Goal: Information Seeking & Learning: Learn about a topic

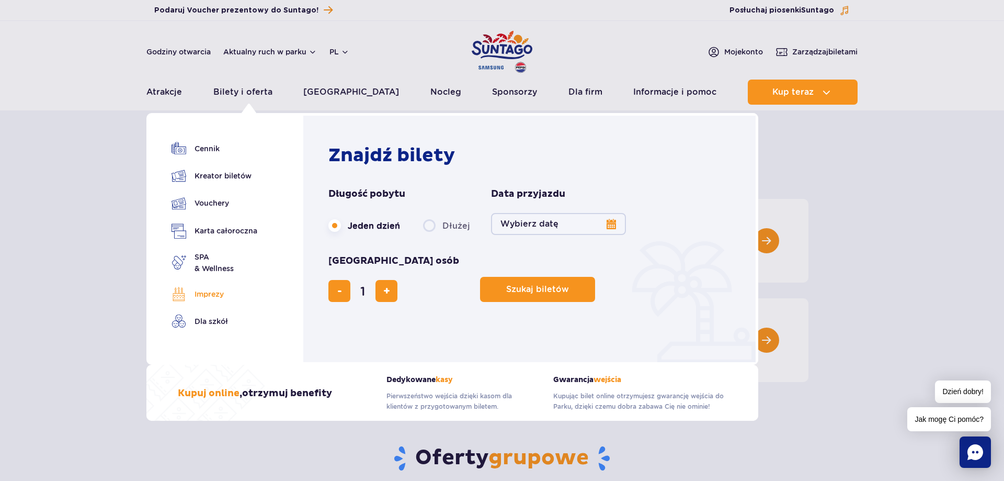
click at [212, 287] on link "Imprezy" at bounding box center [214, 294] width 86 height 15
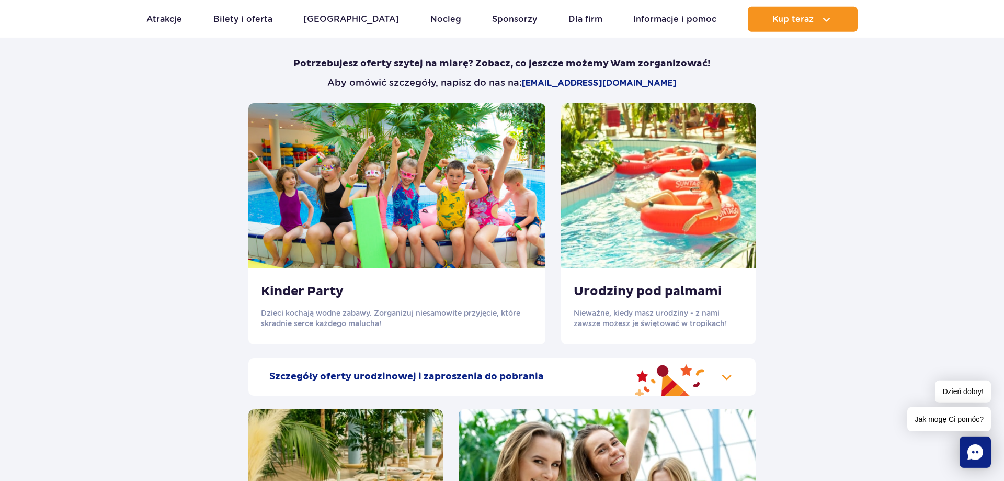
scroll to position [1013, 0]
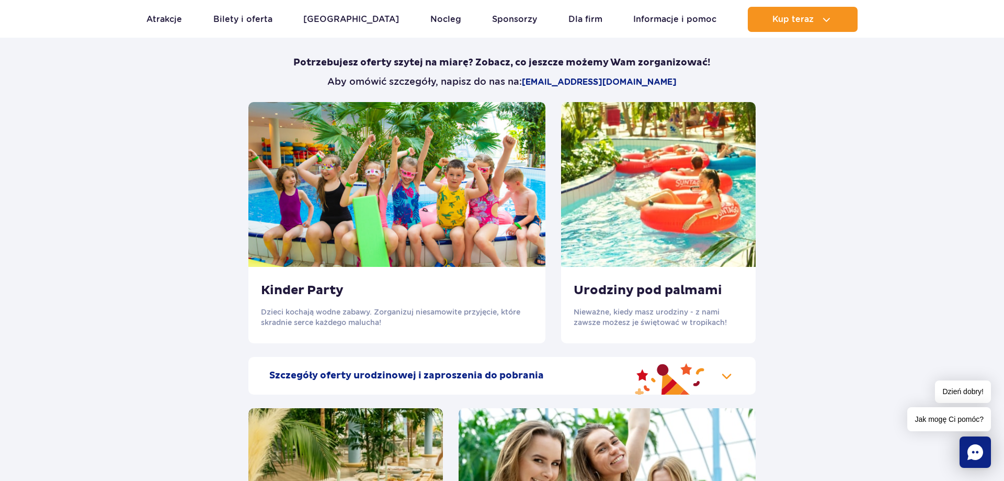
click at [301, 293] on h3 "Kinder Party" at bounding box center [397, 290] width 272 height 16
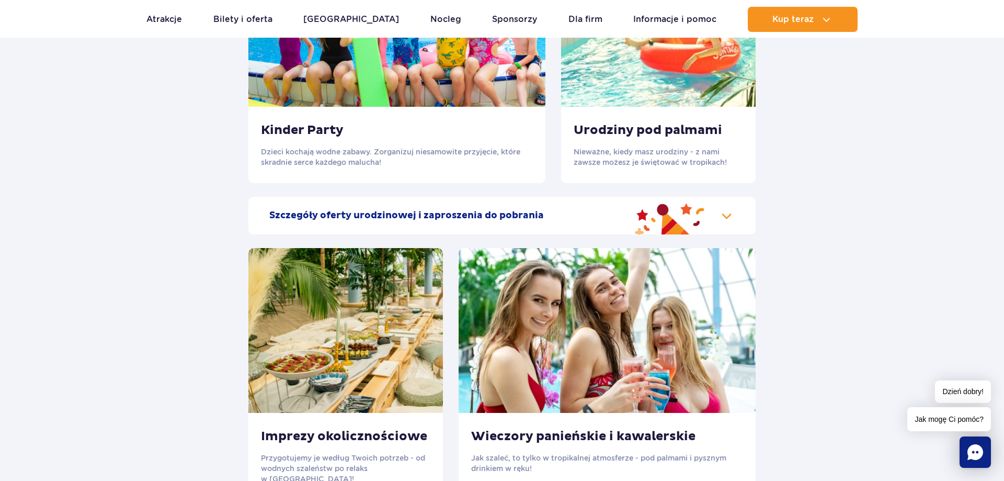
scroll to position [960, 0]
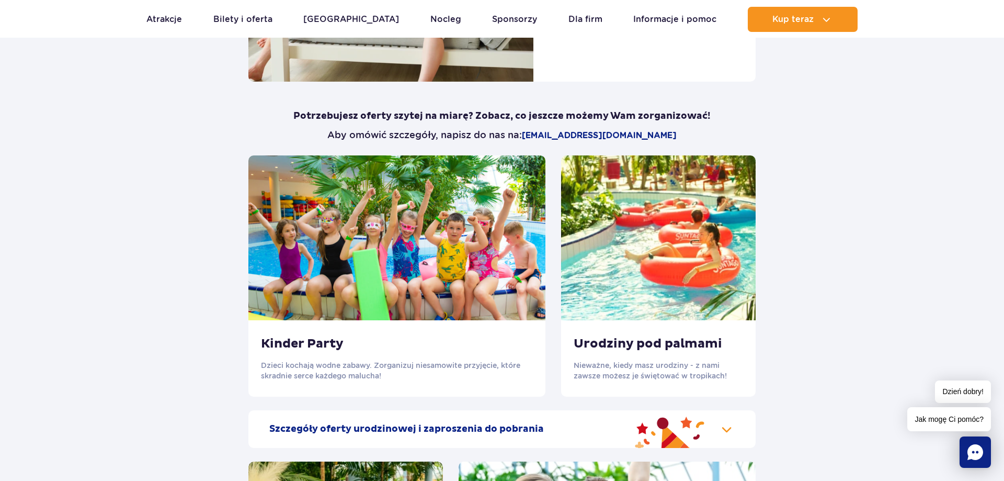
click at [660, 147] on div "Potrzebujesz oferty szytej na miarę? Zobacz, co jeszcze możemy Wam zorganizować…" at bounding box center [502, 132] width 523 height 45
click at [669, 241] on img at bounding box center [658, 237] width 195 height 165
click at [405, 215] on img at bounding box center [396, 237] width 297 height 165
drag, startPoint x: 349, startPoint y: 245, endPoint x: 368, endPoint y: 254, distance: 20.6
click at [348, 247] on img at bounding box center [396, 237] width 297 height 165
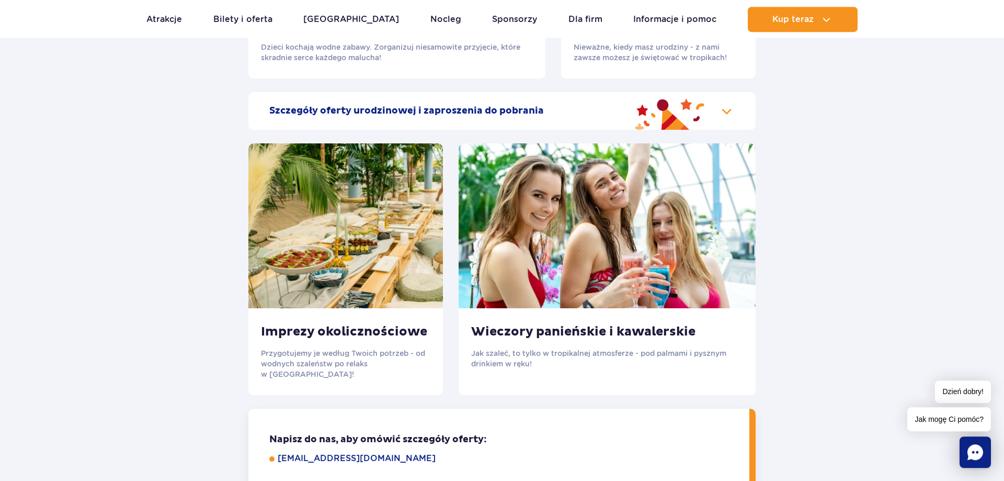
scroll to position [1280, 0]
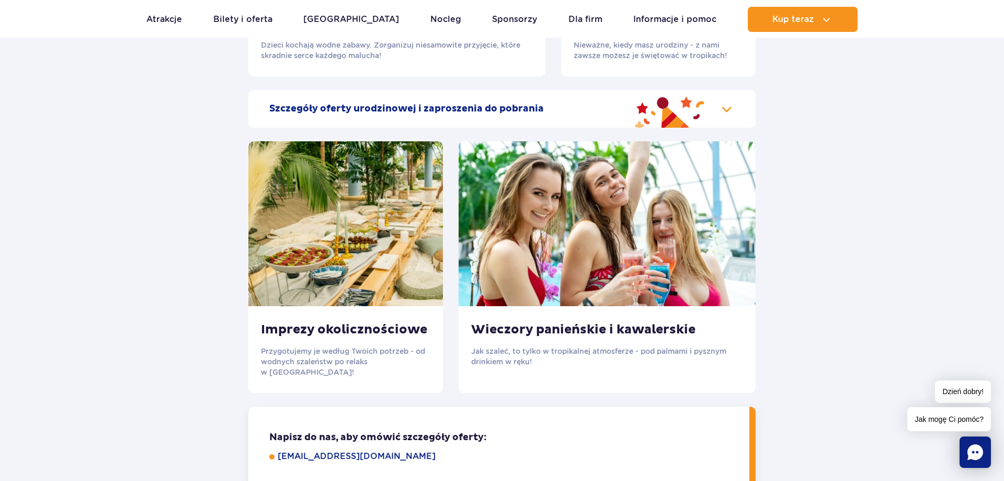
click at [396, 108] on h2 "Szczegóły oferty urodzinowej i zaproszenia do pobrania" at bounding box center [406, 108] width 274 height 13
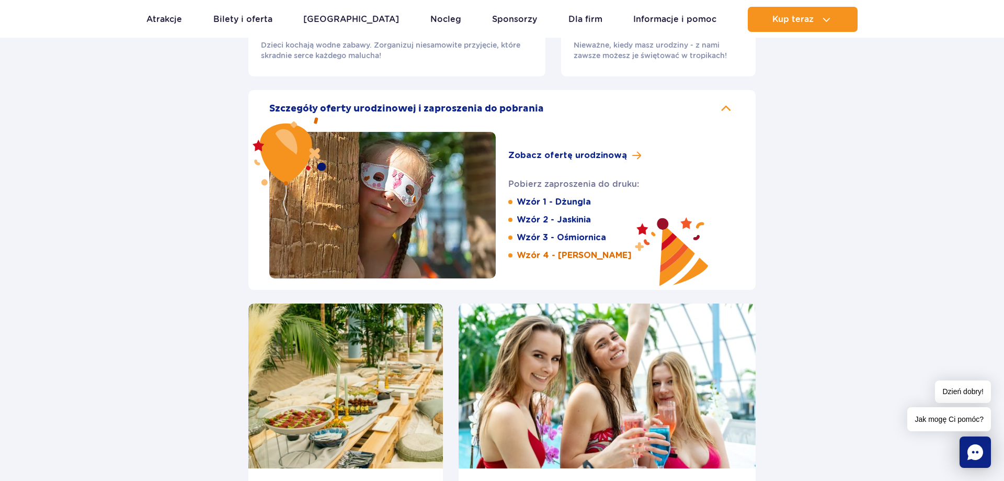
click at [534, 255] on link "Wzór 4 - [PERSON_NAME]" at bounding box center [574, 255] width 115 height 12
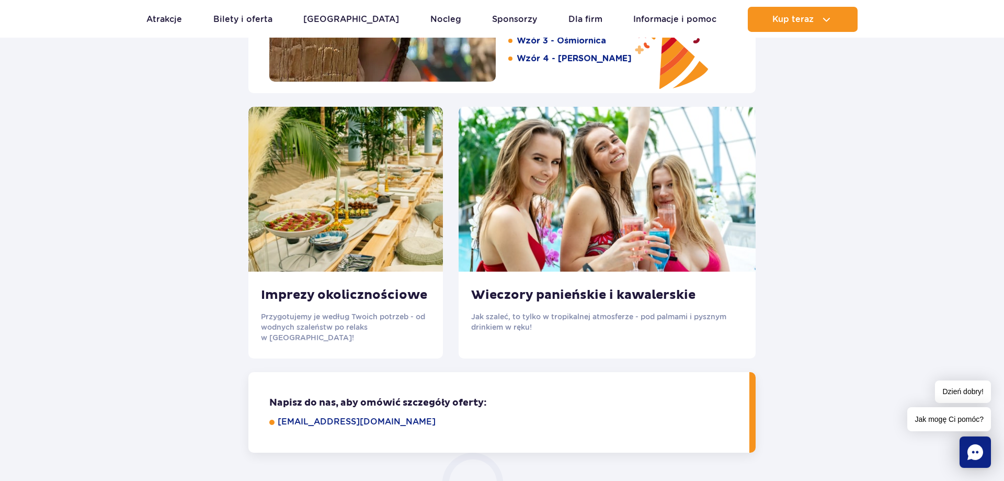
scroll to position [1547, 0]
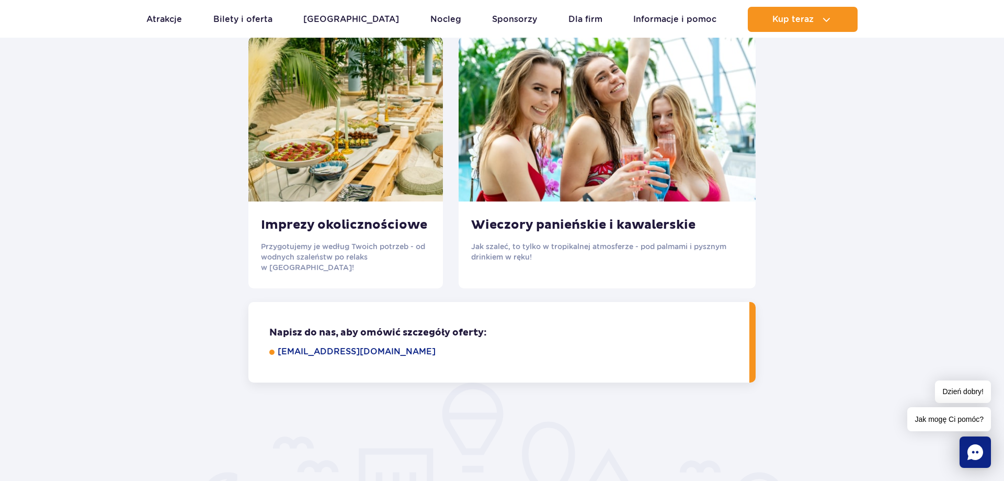
click at [294, 239] on div "Imprezy okolicznościowe Przygotujemy je według Twoich potrzeb - od wodnych szal…" at bounding box center [345, 244] width 195 height 87
click at [547, 255] on p "Jak szaleć, to tylko w tropikalnej atmosferze - pod palmami i pysznym drinkiem …" at bounding box center [607, 251] width 272 height 21
click at [547, 239] on div "Wieczory panieńskie i kawalerskie Jak szaleć, to tylko w tropikalnej atmosferze…" at bounding box center [607, 239] width 297 height 76
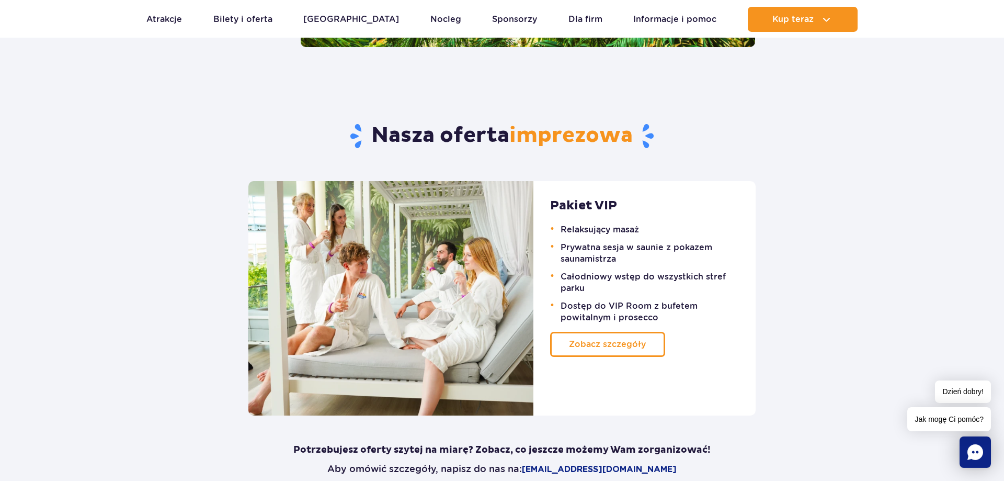
scroll to position [640, 0]
